Goal: Task Accomplishment & Management: Manage account settings

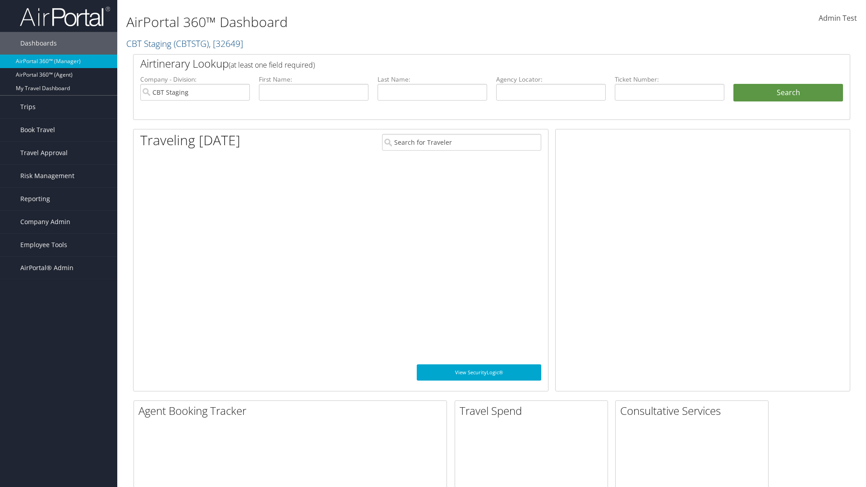
click at [59, 222] on span "Company Admin" at bounding box center [45, 222] width 50 height 23
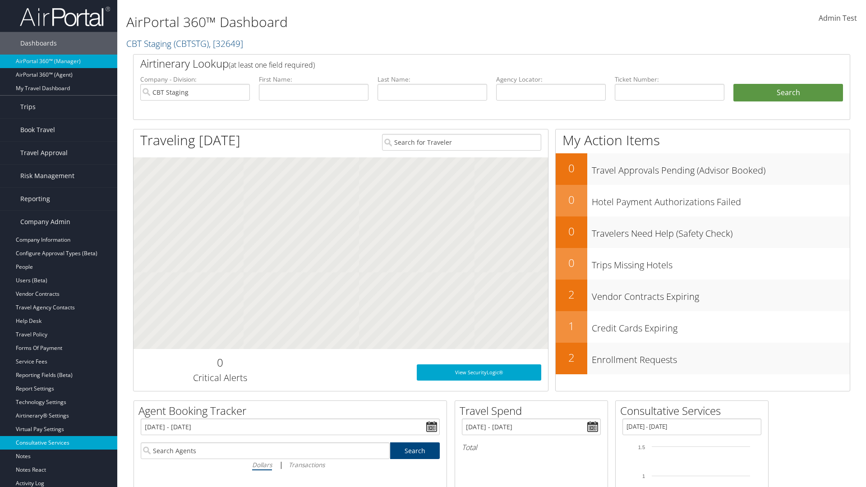
click at [59, 443] on link "Consultative Services" at bounding box center [58, 443] width 117 height 14
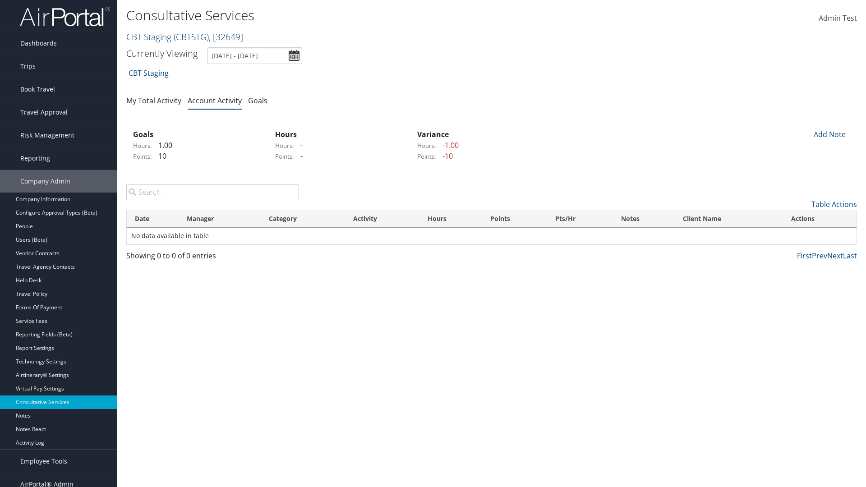
click at [149, 37] on link "CBT Staging ( CBTSTG ) , [ 32649 ]" at bounding box center [184, 37] width 117 height 12
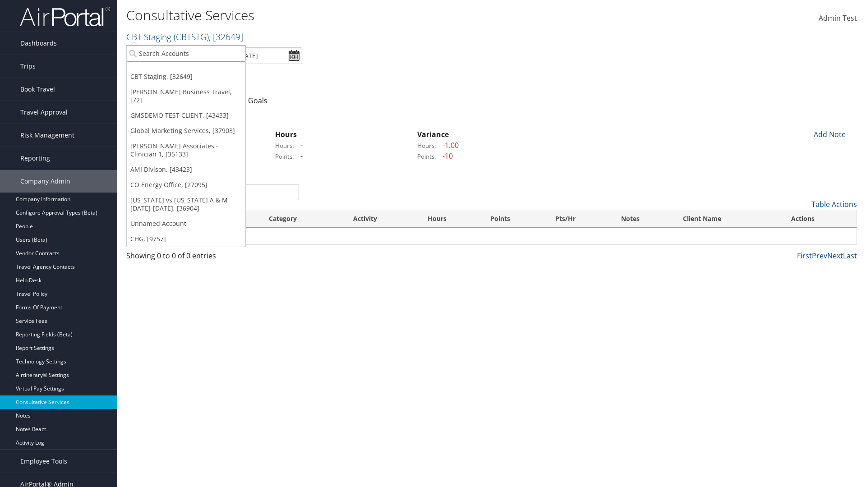
click at [186, 53] on input "search" at bounding box center [186, 53] width 119 height 17
type input "CBTSTG"
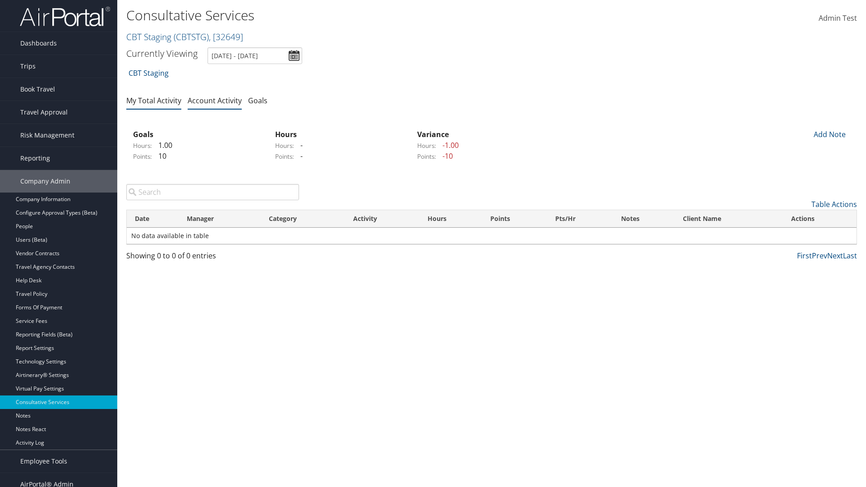
click at [154, 100] on link "My Total Activity" at bounding box center [153, 101] width 55 height 10
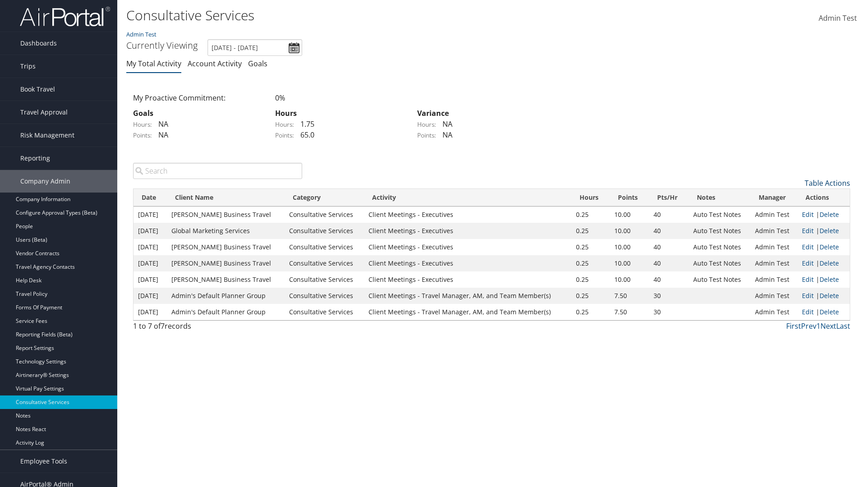
click at [828, 183] on link "Table Actions" at bounding box center [828, 183] width 46 height 10
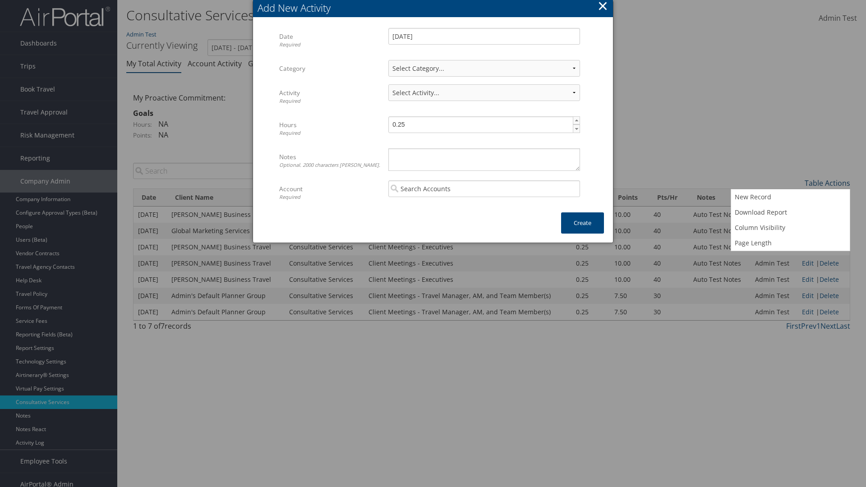
select select "1"
select select "227-1"
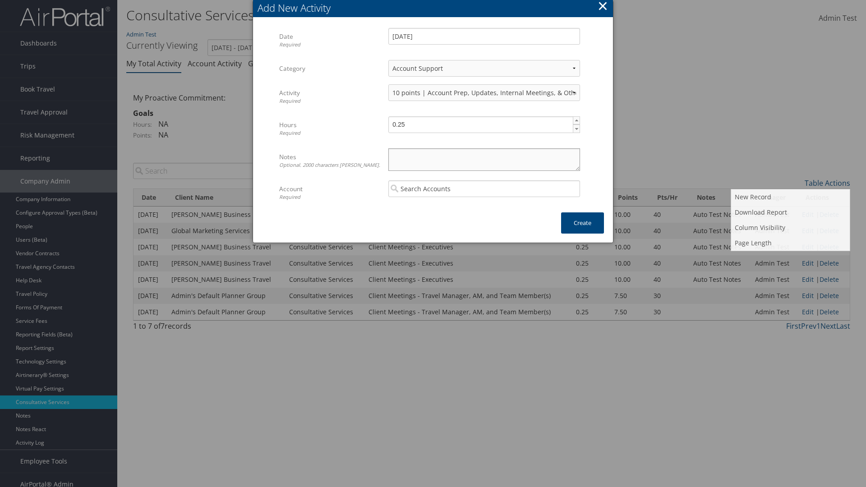
click at [484, 159] on textarea "Notes Optional. 2000 characters max." at bounding box center [485, 159] width 192 height 23
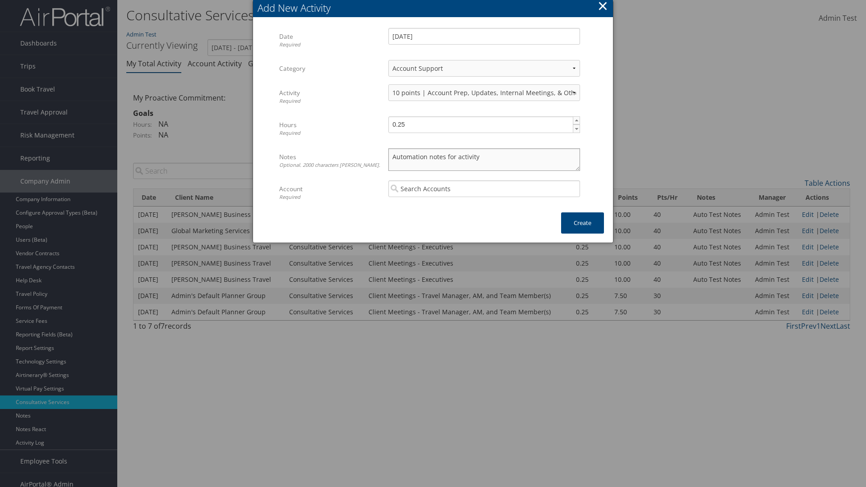
type textarea "Automation notes for activity"
click at [484, 189] on input "search" at bounding box center [485, 188] width 192 height 17
click at [484, 206] on div "CBT Staging (CBTSTG)" at bounding box center [484, 205] width 188 height 9
type input "CBT Staging"
click at [583, 223] on button "Create" at bounding box center [582, 223] width 43 height 21
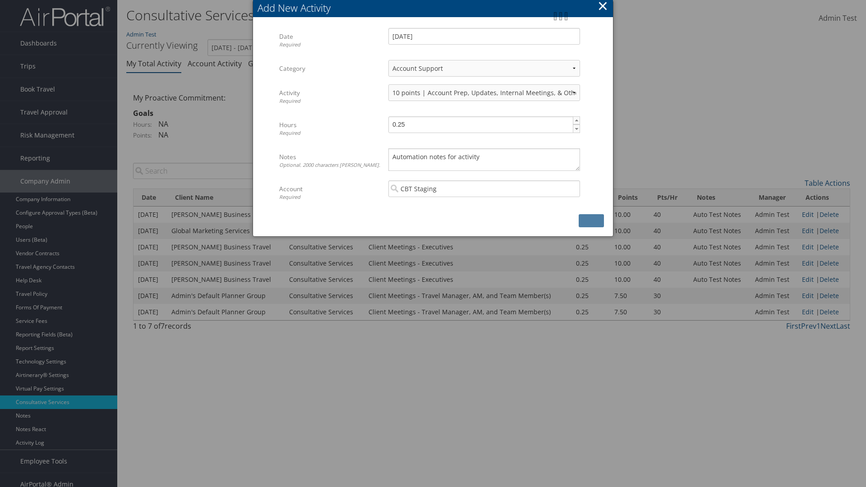
scroll to position [9, 0]
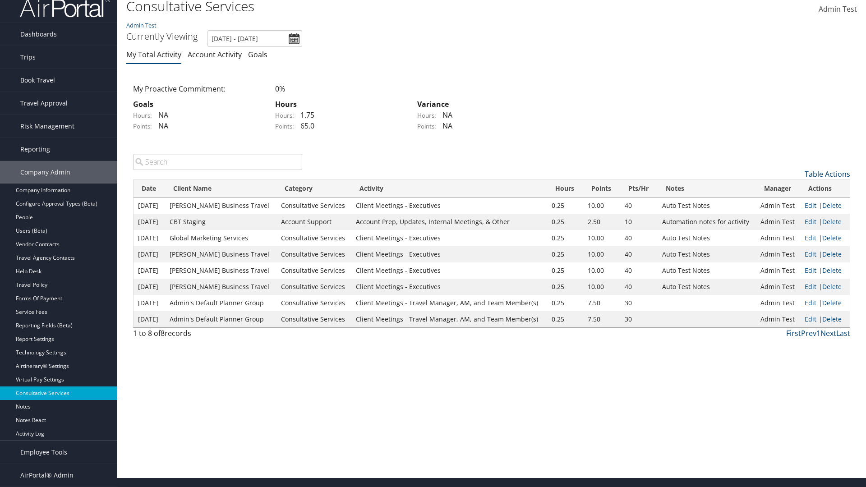
click at [828, 179] on link "Table Actions" at bounding box center [828, 174] width 46 height 10
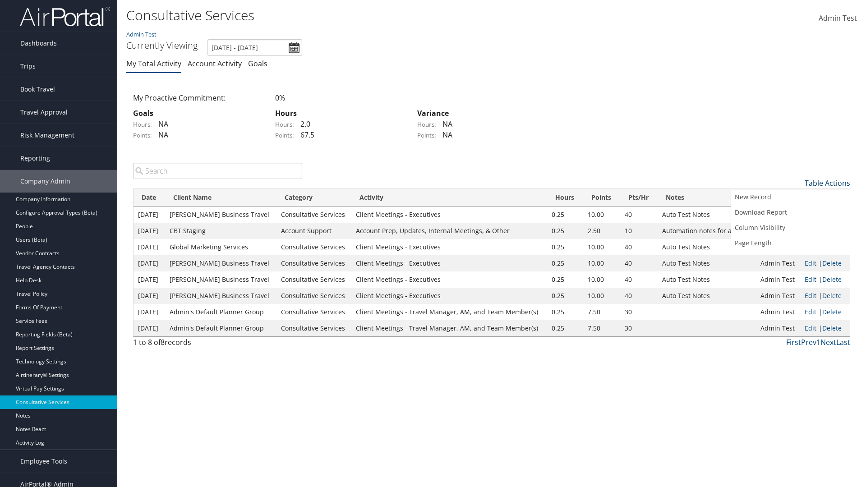
click at [791, 212] on link "Download Report" at bounding box center [790, 212] width 119 height 15
click at [828, 183] on link "Table Actions" at bounding box center [828, 183] width 46 height 10
click at [791, 227] on link "Column Visibility" at bounding box center [790, 227] width 119 height 15
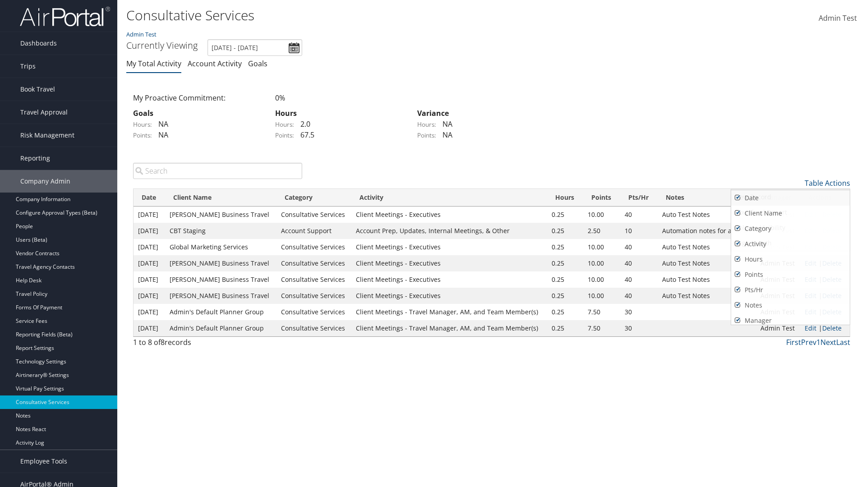
click at [791, 198] on link "Date" at bounding box center [790, 197] width 119 height 15
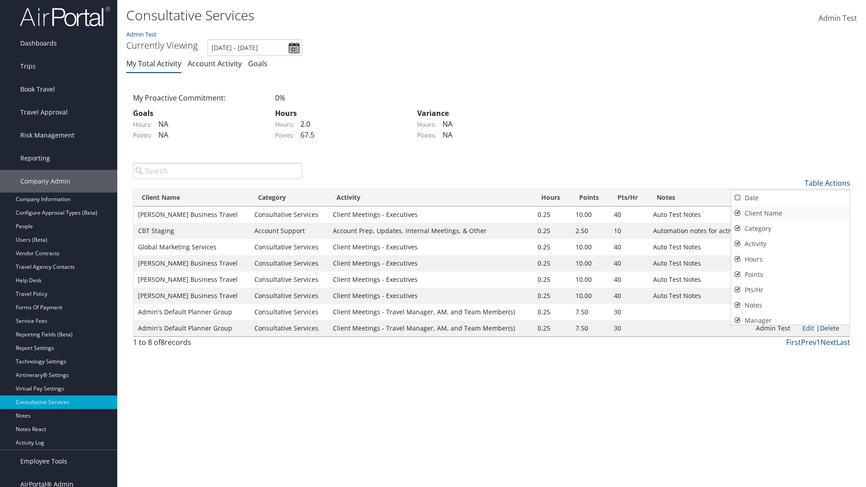
click at [791, 213] on link "Client Name" at bounding box center [790, 213] width 119 height 15
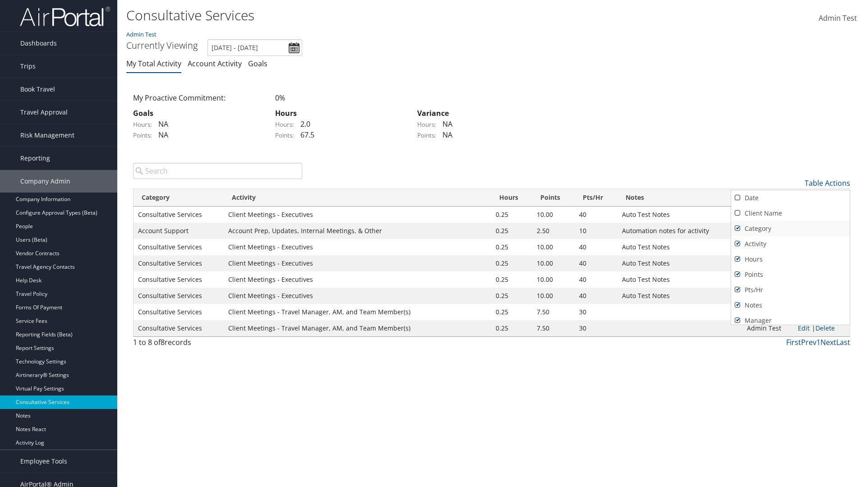
click at [791, 228] on link "Category" at bounding box center [790, 228] width 119 height 15
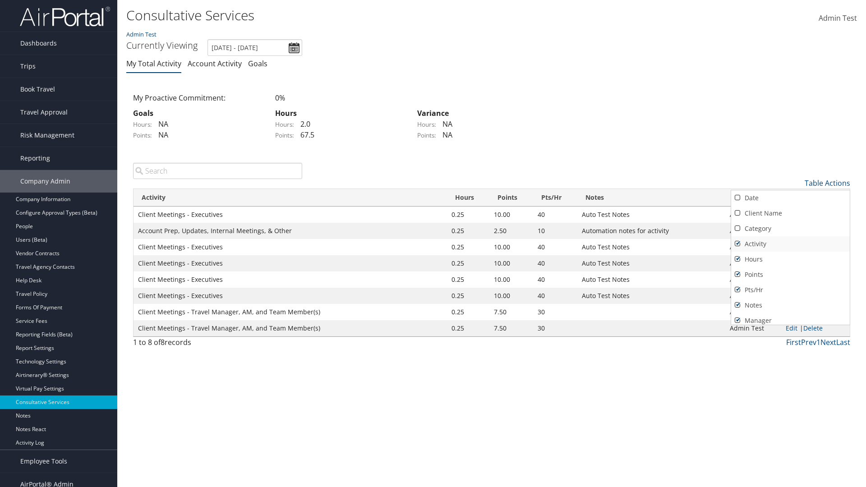
click at [791, 244] on link "Activity" at bounding box center [790, 243] width 119 height 15
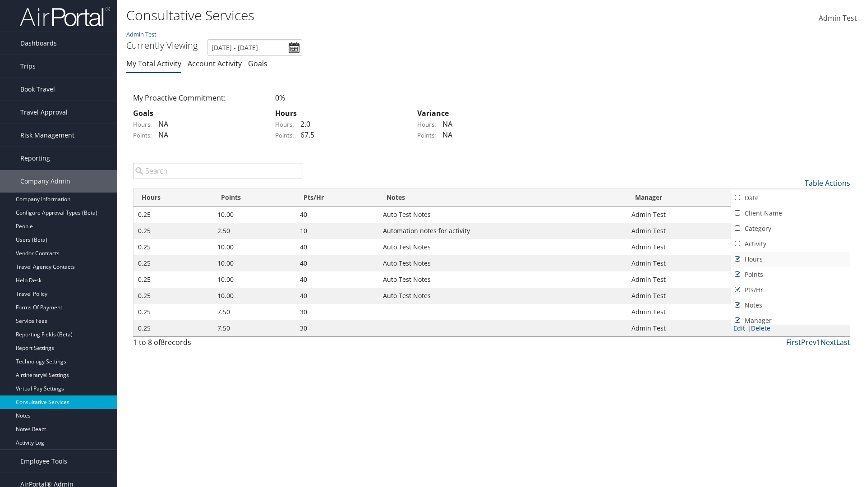
click at [791, 259] on link "Hours" at bounding box center [790, 259] width 119 height 15
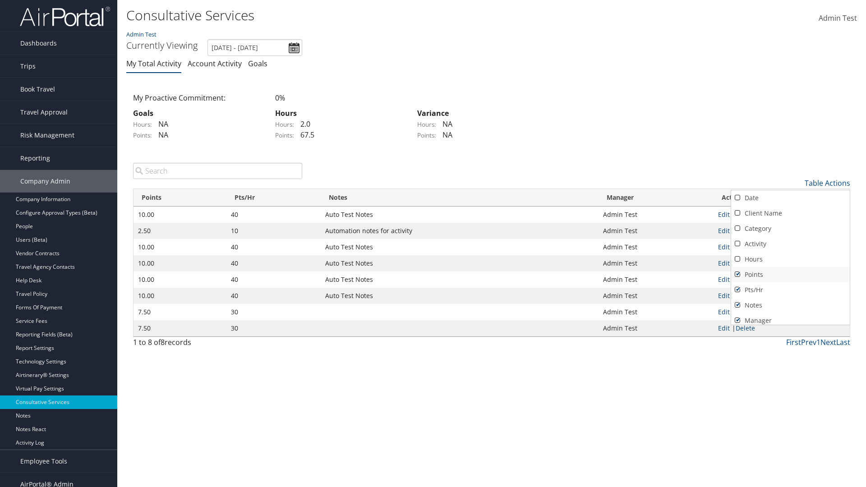
click at [791, 274] on link "Points" at bounding box center [790, 274] width 119 height 15
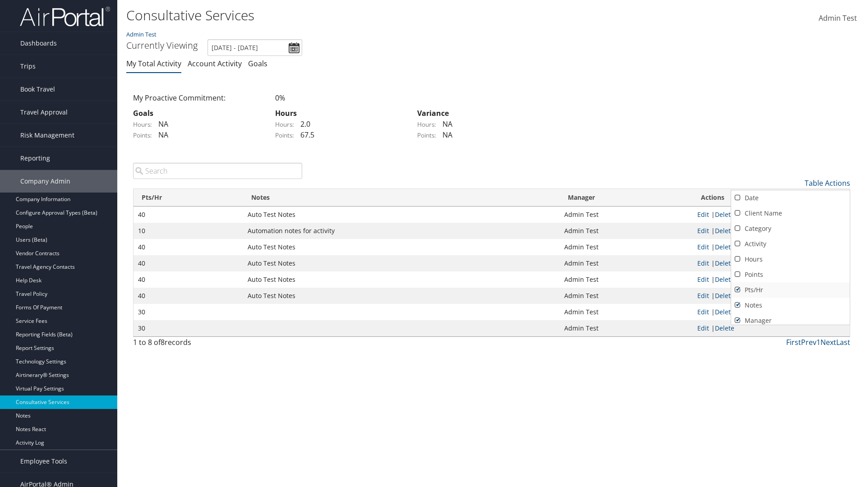
click at [791, 290] on link "Pts/Hr" at bounding box center [790, 289] width 119 height 15
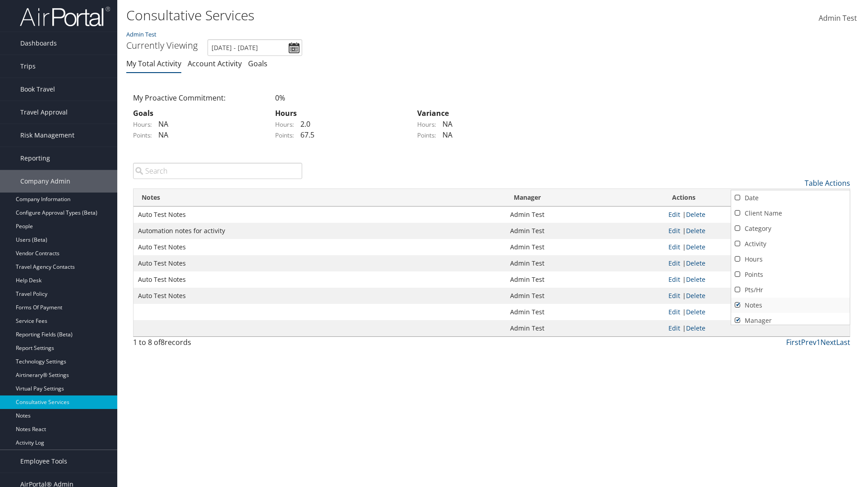
click at [791, 305] on link "Notes" at bounding box center [790, 305] width 119 height 15
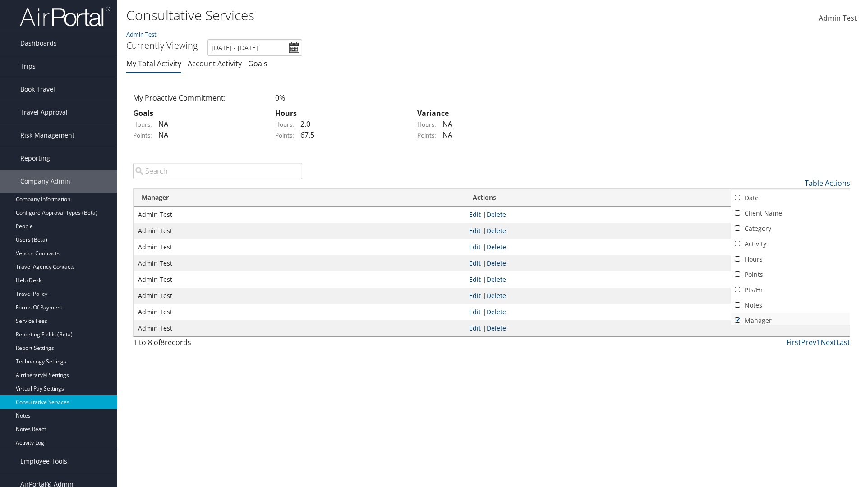
scroll to position [4, 0]
click at [791, 317] on link "Manager" at bounding box center [790, 317] width 119 height 15
click at [433, 244] on div at bounding box center [433, 243] width 866 height 487
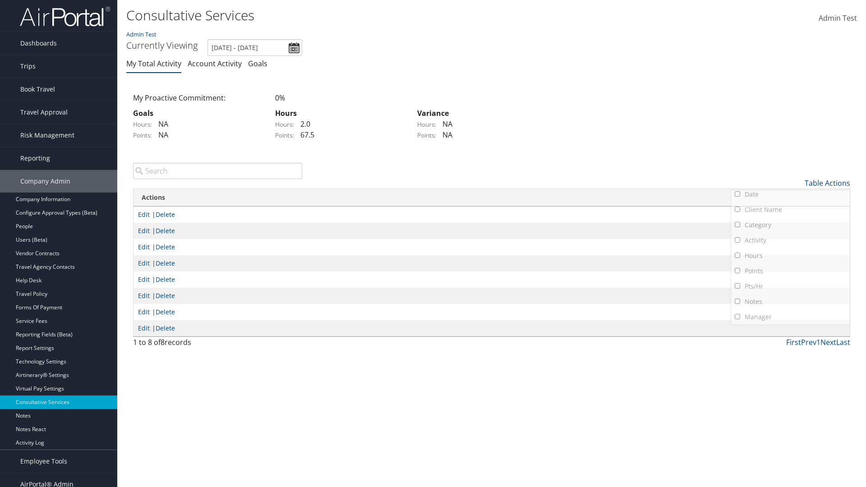
scroll to position [11, 0]
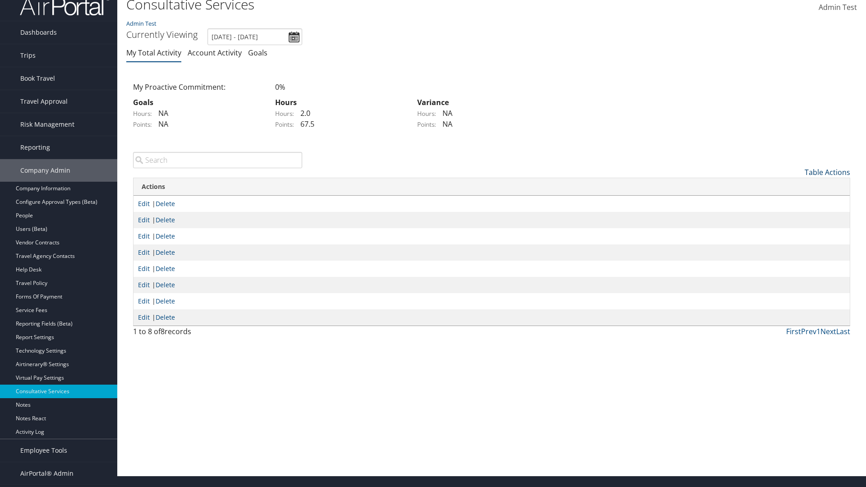
click at [828, 172] on link "Table Actions" at bounding box center [828, 172] width 46 height 10
click at [791, 187] on link "Date" at bounding box center [790, 187] width 119 height 15
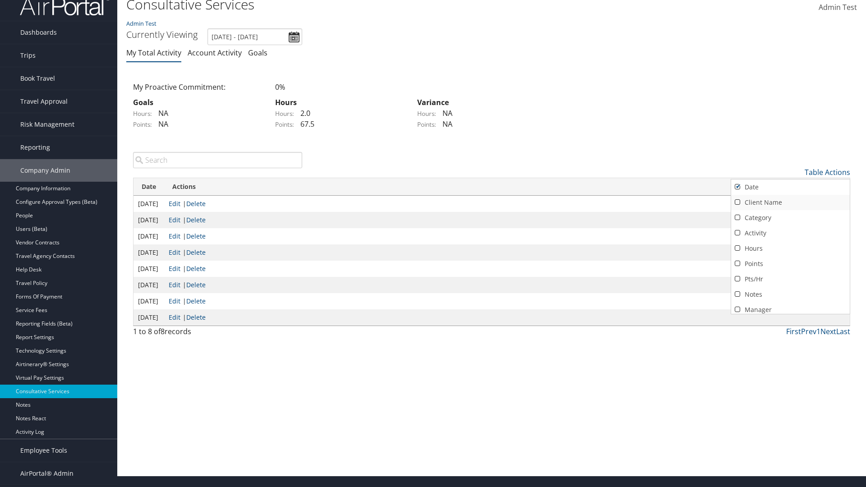
click at [791, 202] on link "Client Name" at bounding box center [790, 202] width 119 height 15
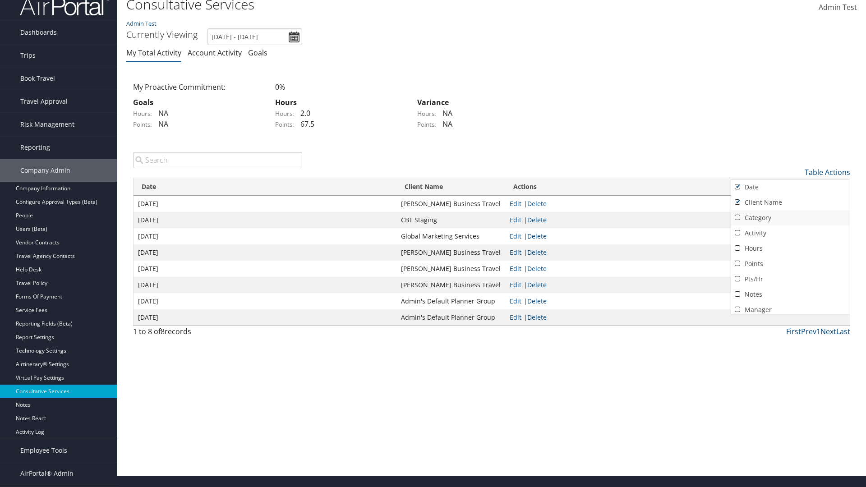
click at [791, 217] on link "Category" at bounding box center [790, 217] width 119 height 15
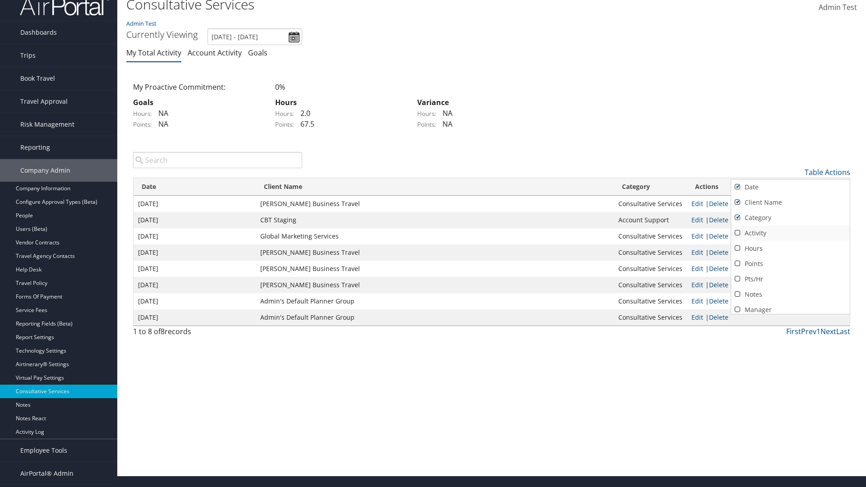
click at [791, 233] on link "Activity" at bounding box center [790, 233] width 119 height 15
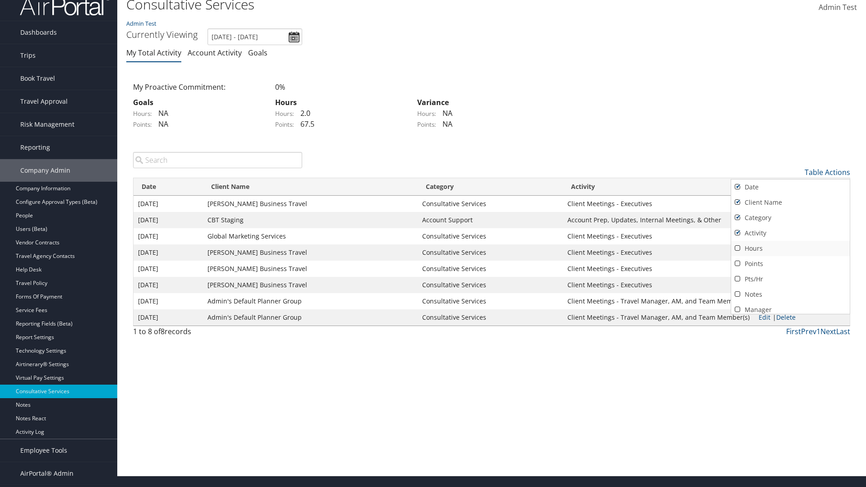
click at [791, 248] on link "Hours" at bounding box center [790, 248] width 119 height 15
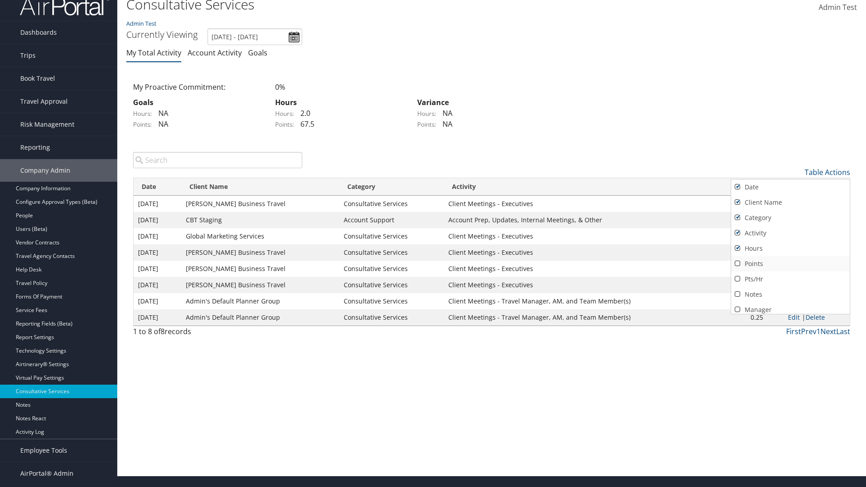
click at [791, 264] on link "Points" at bounding box center [790, 263] width 119 height 15
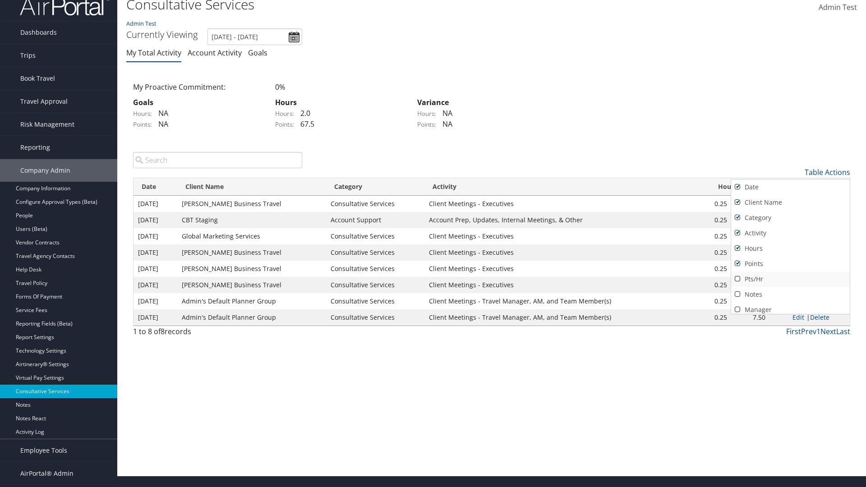
click at [791, 279] on link "Pts/Hr" at bounding box center [790, 279] width 119 height 15
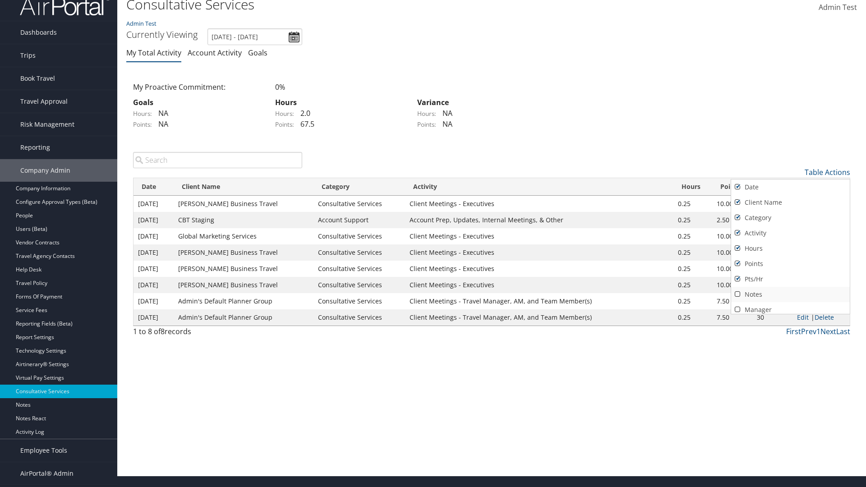
click at [791, 294] on link "Notes" at bounding box center [790, 294] width 119 height 15
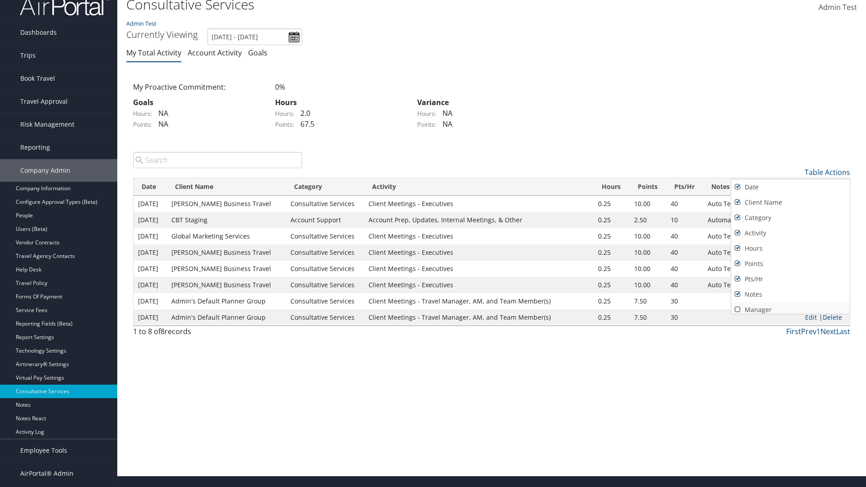
scroll to position [4, 0]
click at [791, 306] on link "Manager" at bounding box center [790, 306] width 119 height 15
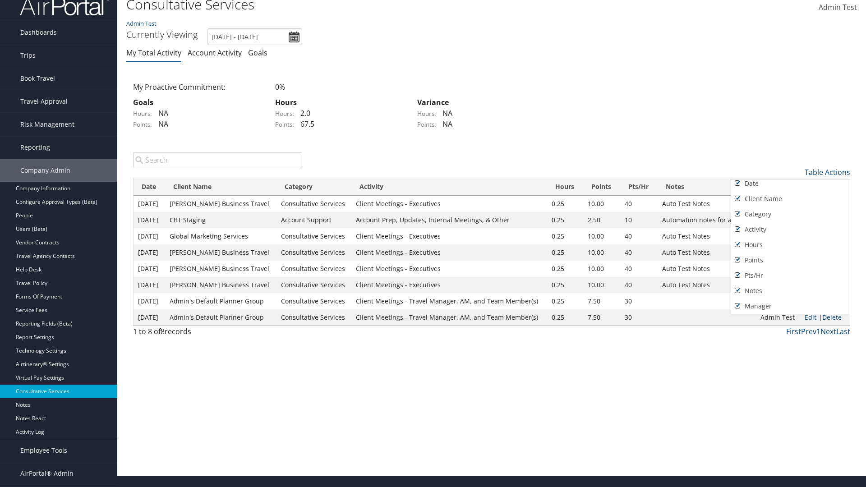
click at [433, 244] on div at bounding box center [433, 243] width 866 height 487
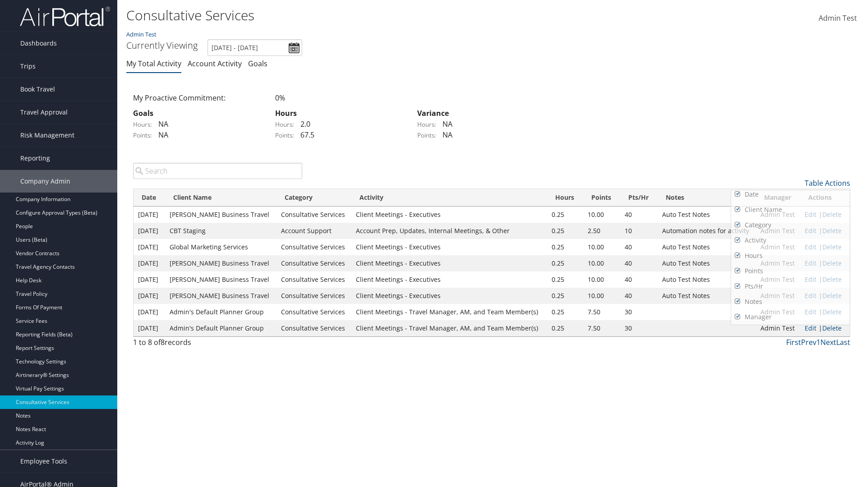
scroll to position [11, 0]
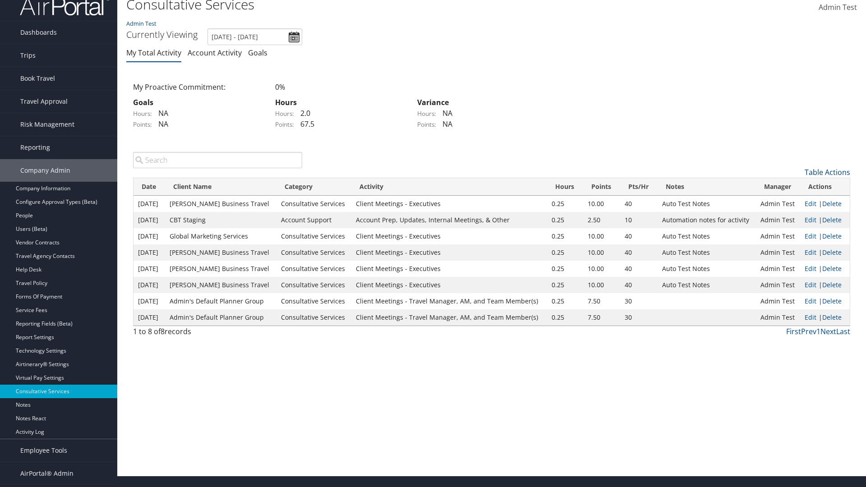
click at [828, 172] on link "Table Actions" at bounding box center [828, 172] width 46 height 10
click at [791, 232] on link "Page Length" at bounding box center [790, 232] width 119 height 15
click at [828, 172] on link "Table Actions" at bounding box center [828, 172] width 46 height 10
click at [791, 232] on link "Page Length" at bounding box center [790, 232] width 119 height 15
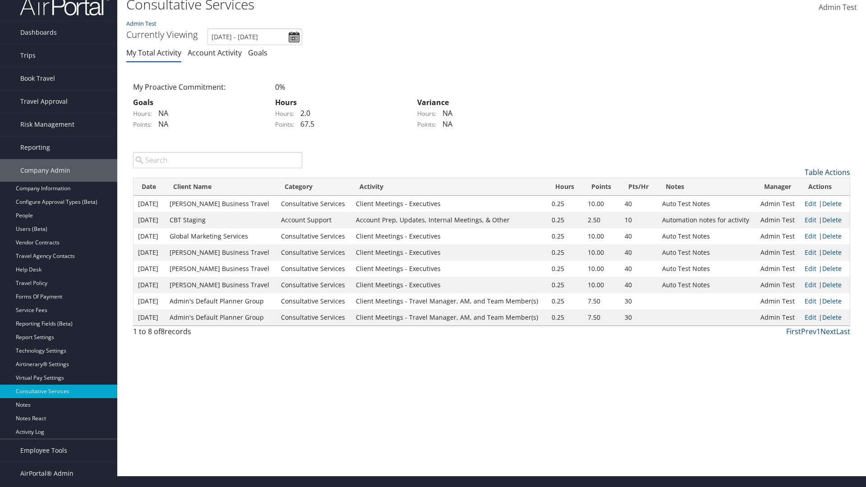
click at [828, 172] on link "Table Actions" at bounding box center [828, 172] width 46 height 10
click at [791, 232] on link "Page Length" at bounding box center [790, 232] width 119 height 15
click at [833, 220] on link "Delete" at bounding box center [832, 220] width 19 height 9
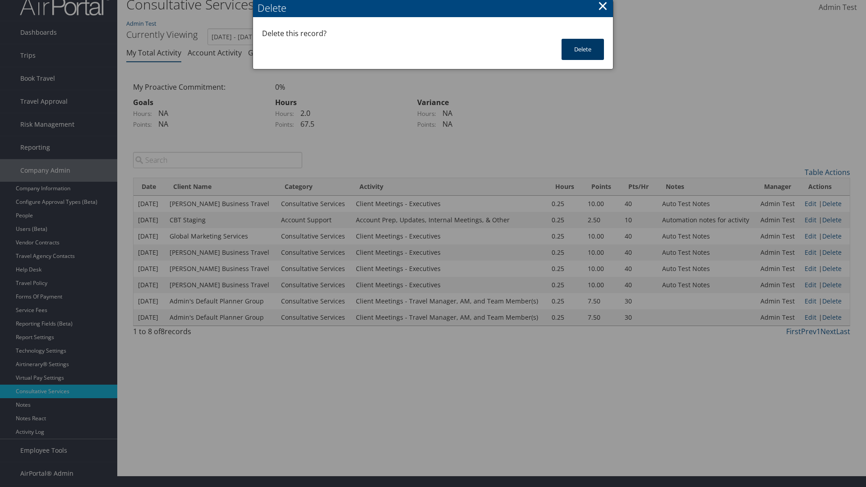
click at [583, 49] on button "Delete" at bounding box center [583, 49] width 42 height 21
